Goal: Check status: Check status

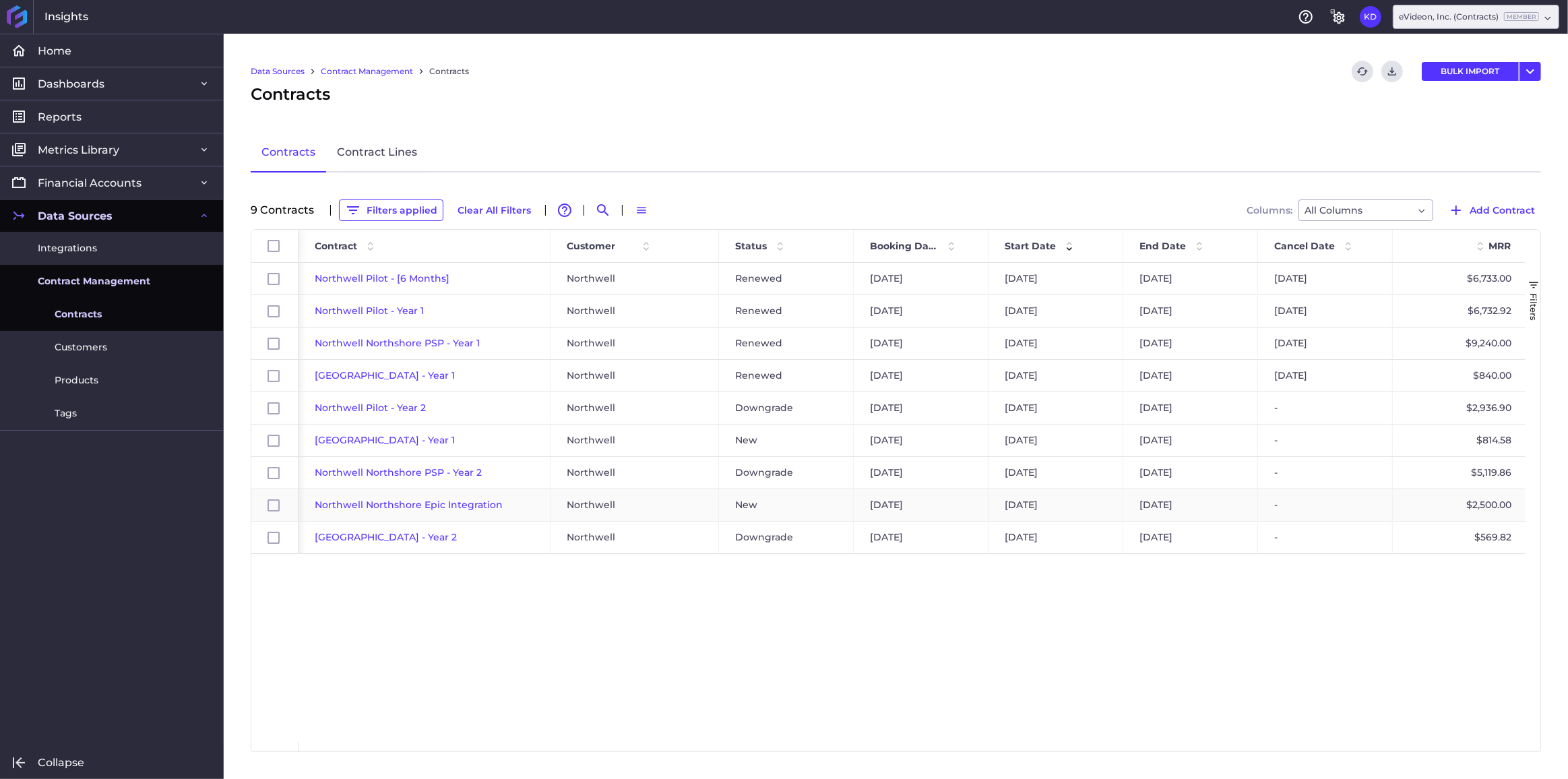
click at [368, 503] on span "Northwell Northshore Epic Integration" at bounding box center [409, 505] width 188 height 13
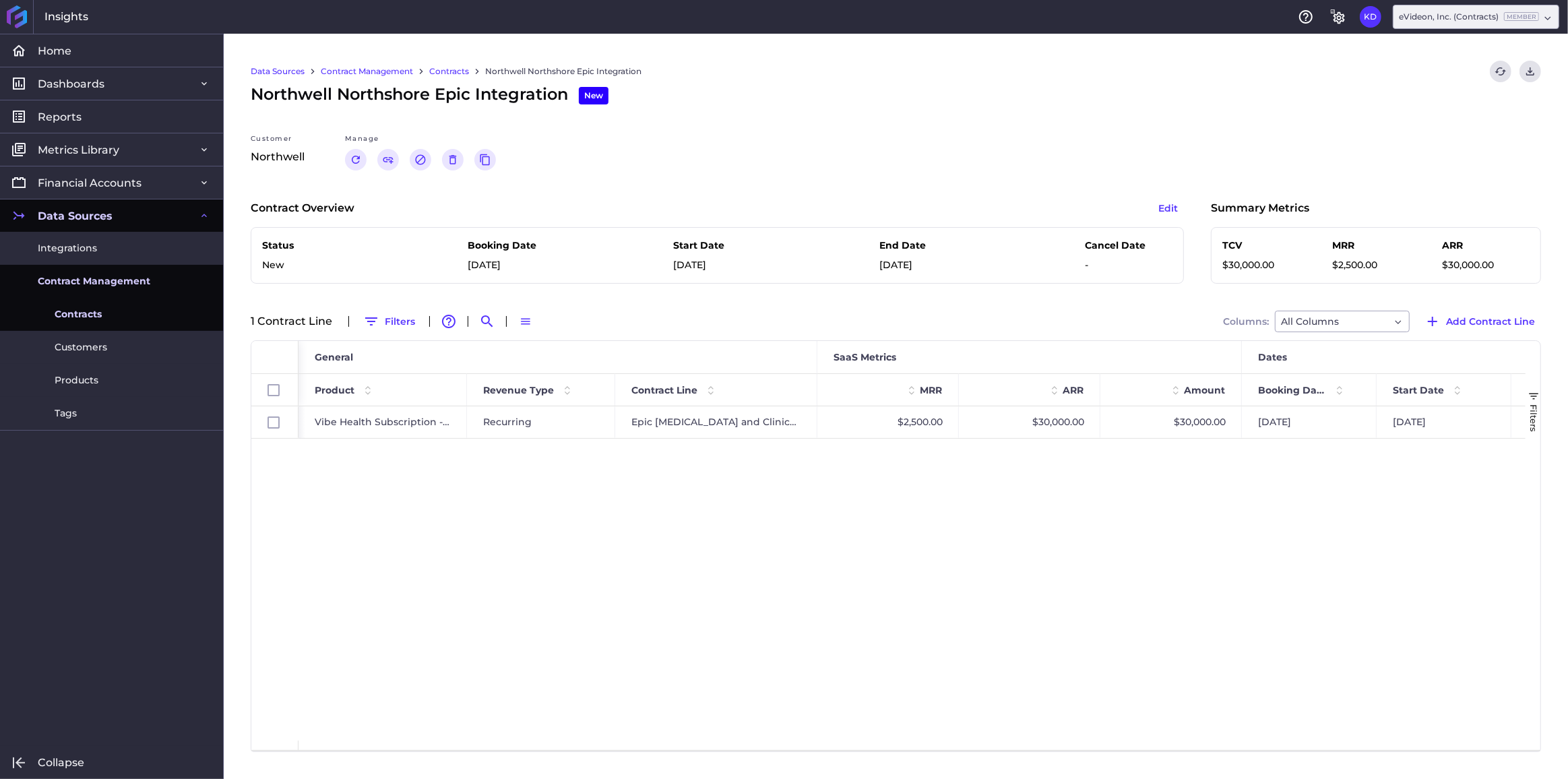
click at [448, 66] on link "Contracts" at bounding box center [448, 72] width 40 height 13
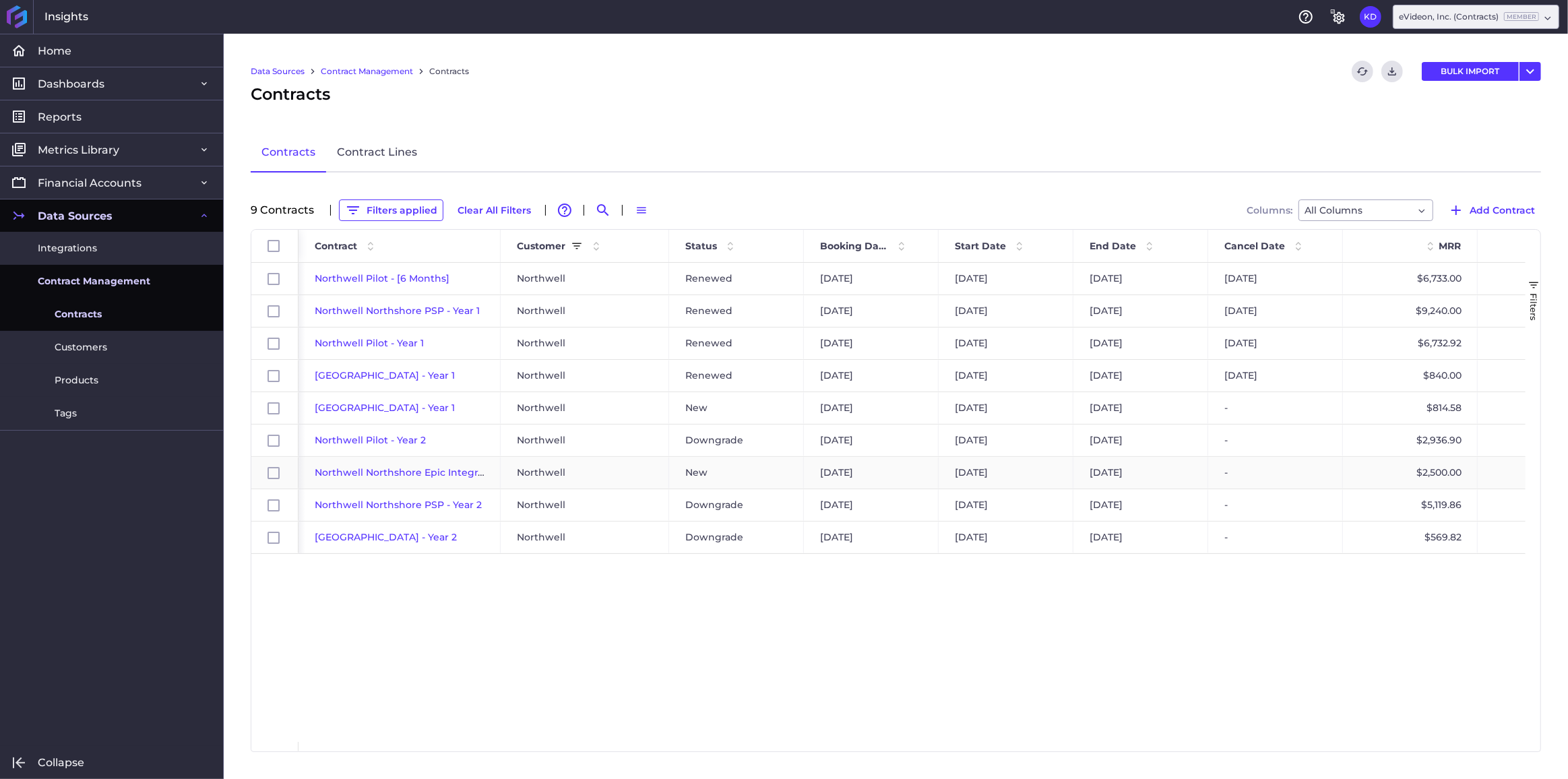
drag, startPoint x: 431, startPoint y: 474, endPoint x: 16, endPoint y: 509, distance: 416.5
click at [431, 474] on span "Northwell Northshore Epic Integration" at bounding box center [409, 473] width 188 height 13
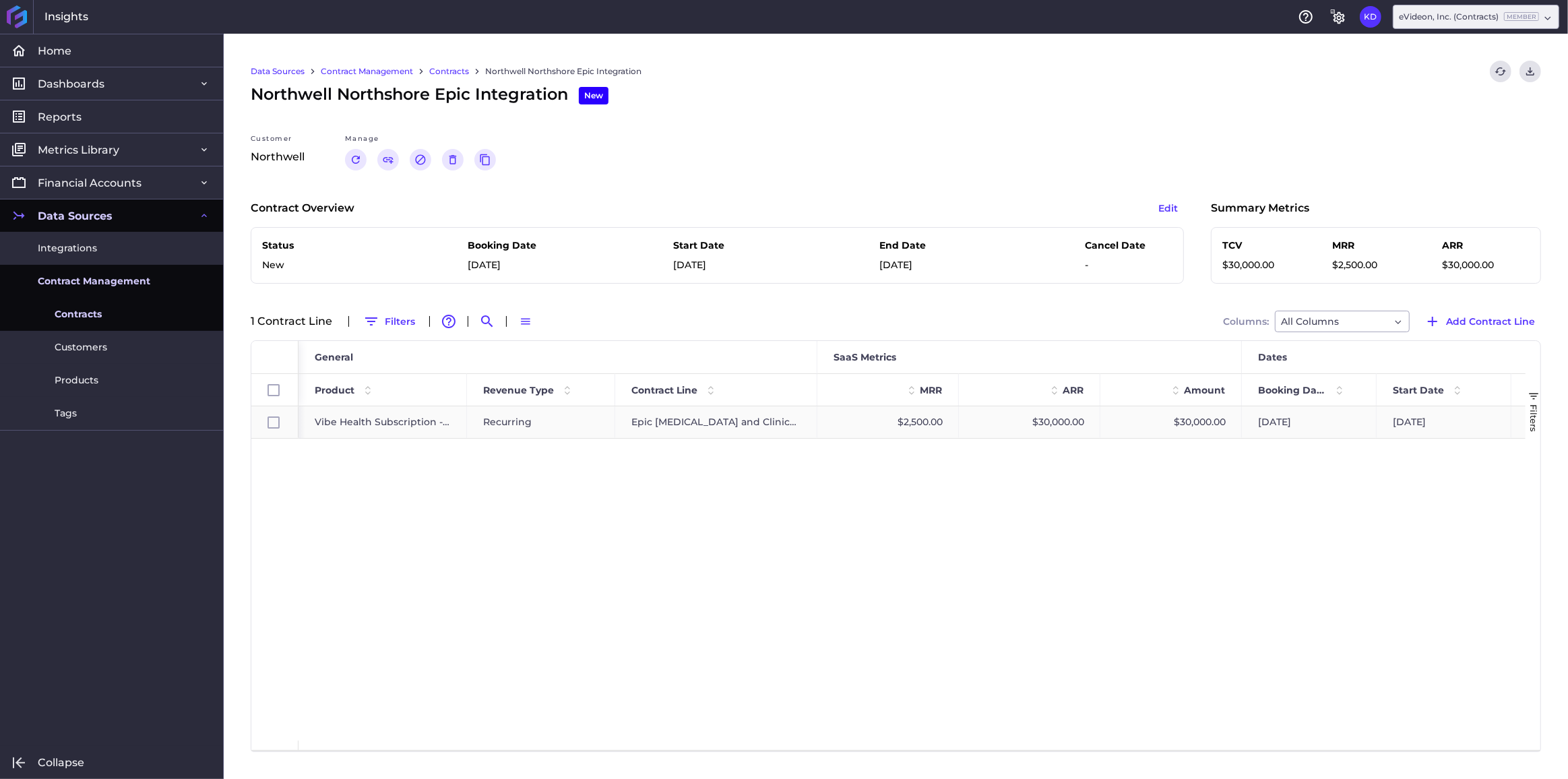
click at [749, 419] on div "Epic [MEDICAL_DATA] and Clinical Data Integration Subscription" at bounding box center [716, 422] width 202 height 32
checkbox input "true"
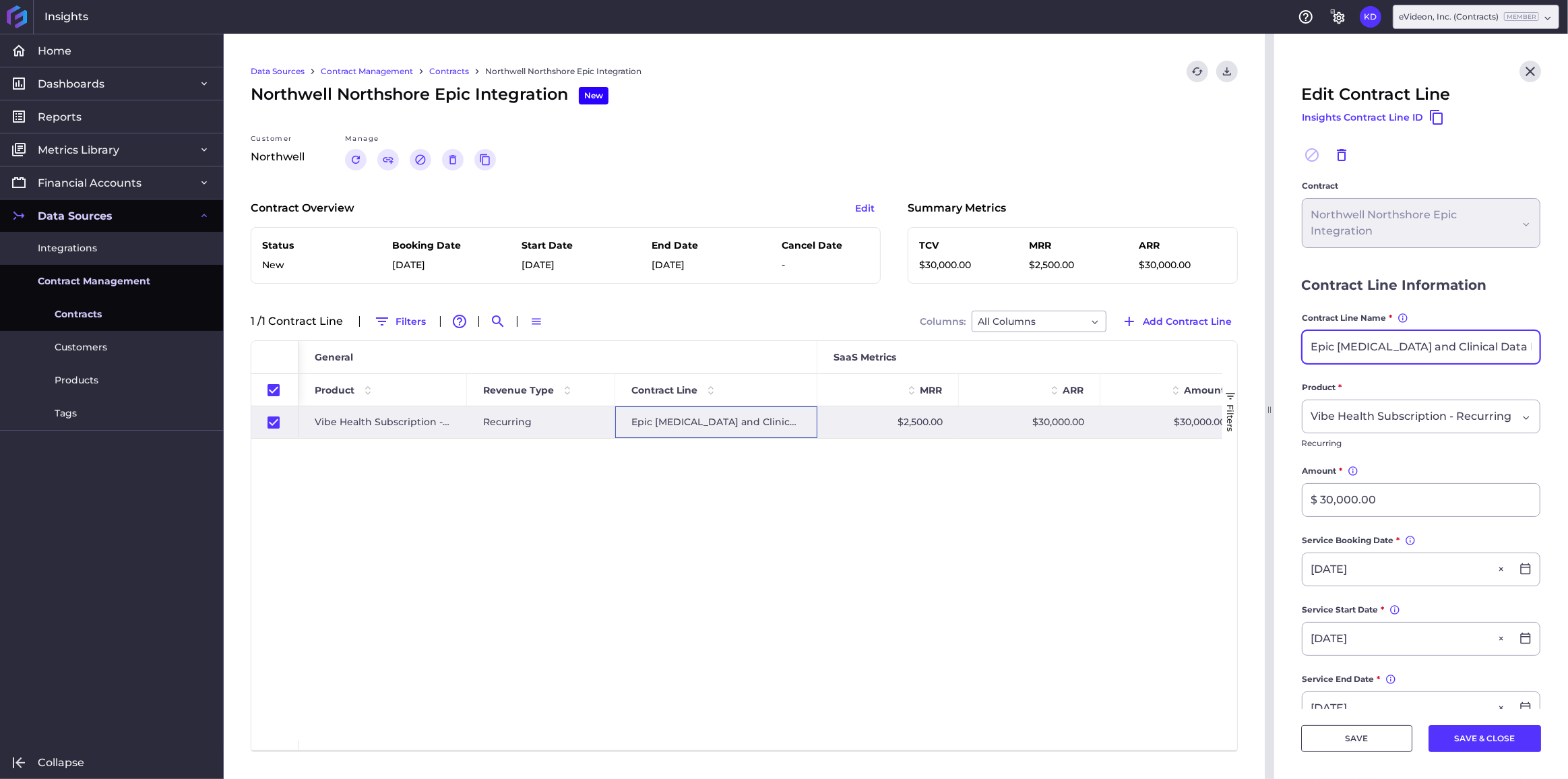
click at [1371, 341] on input "Epic [MEDICAL_DATA] and Clinical Data Integration Subscription" at bounding box center [1421, 346] width 238 height 32
click at [1377, 349] on input "Epic [MEDICAL_DATA] and Clinical Data Integration Subscription" at bounding box center [1421, 346] width 238 height 32
click at [1522, 78] on icon "Close" at bounding box center [1530, 71] width 16 height 16
checkbox input "false"
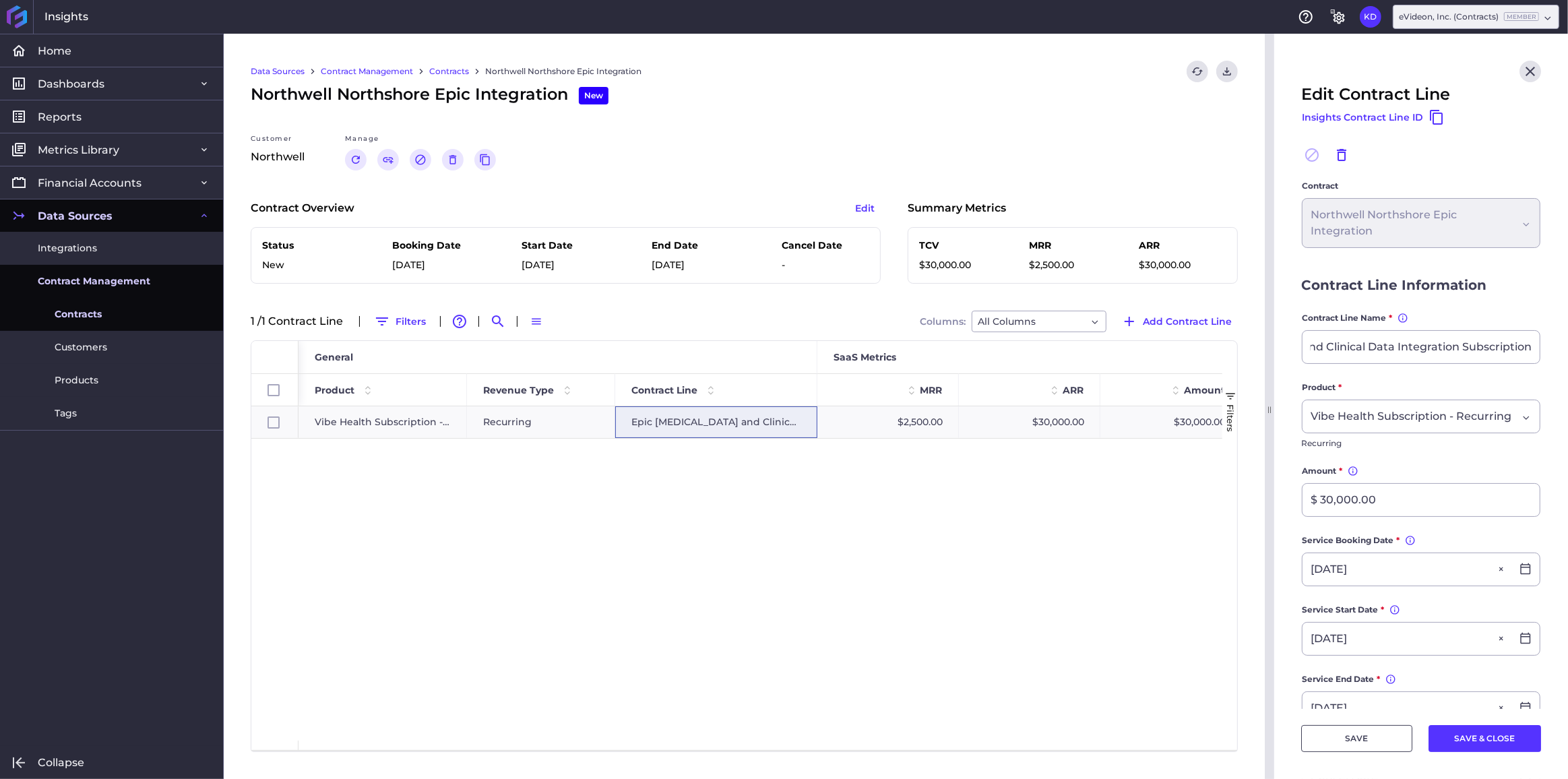
checkbox input "false"
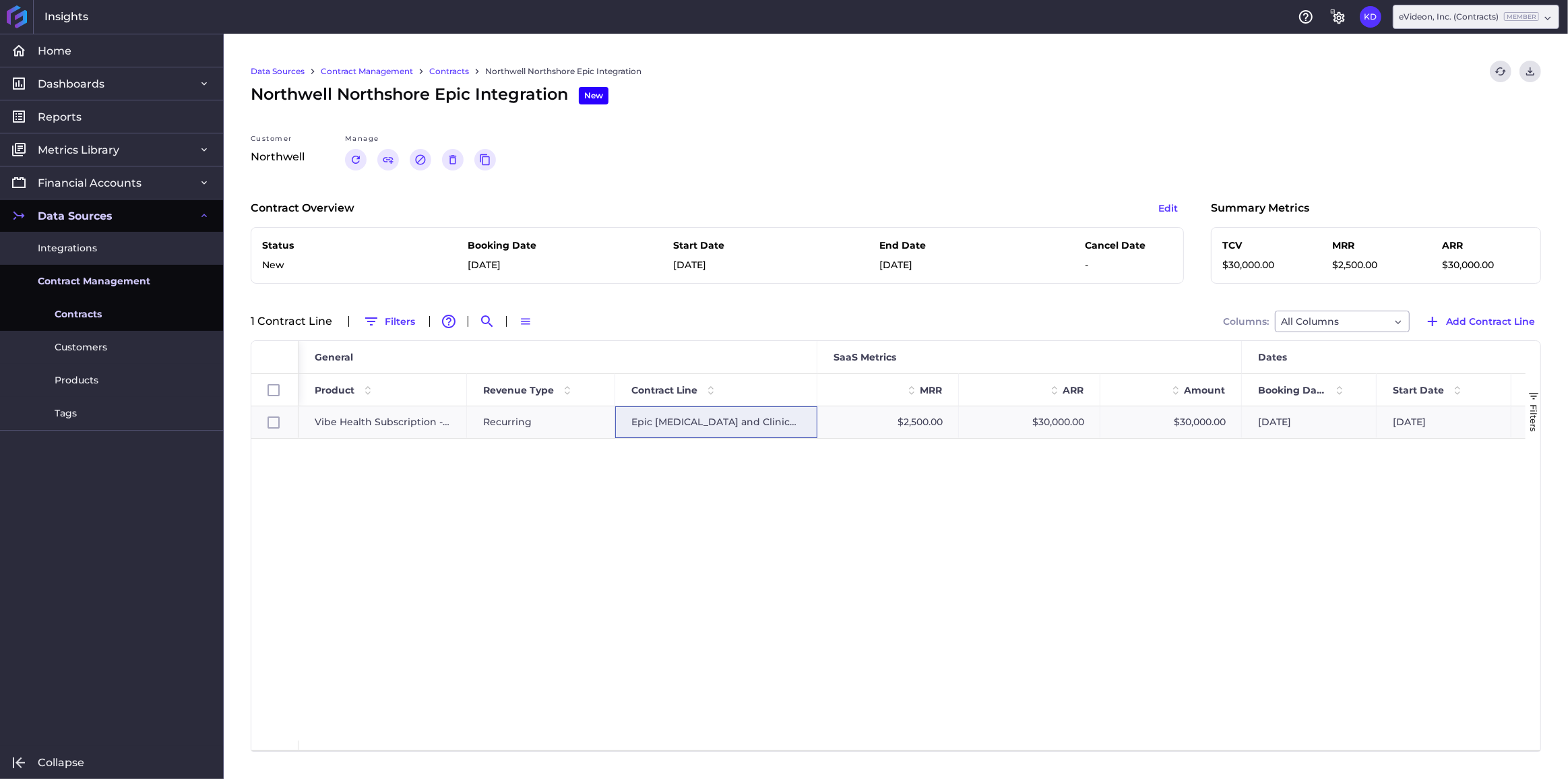
click at [441, 75] on link "Contracts" at bounding box center [448, 72] width 40 height 13
